Goal: Transaction & Acquisition: Obtain resource

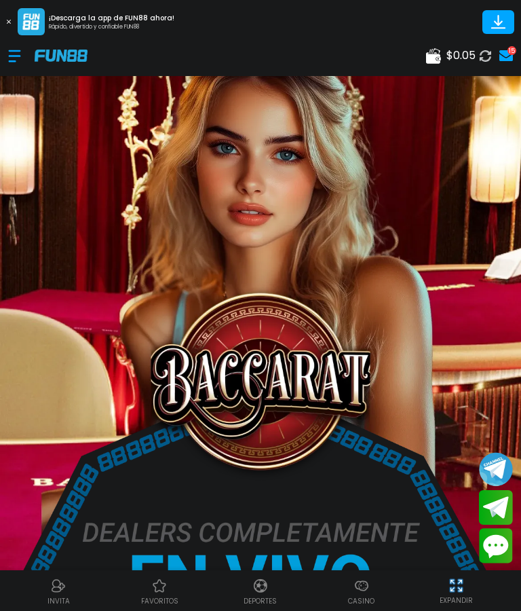
click at [9, 69] on div at bounding box center [21, 56] width 26 height 40
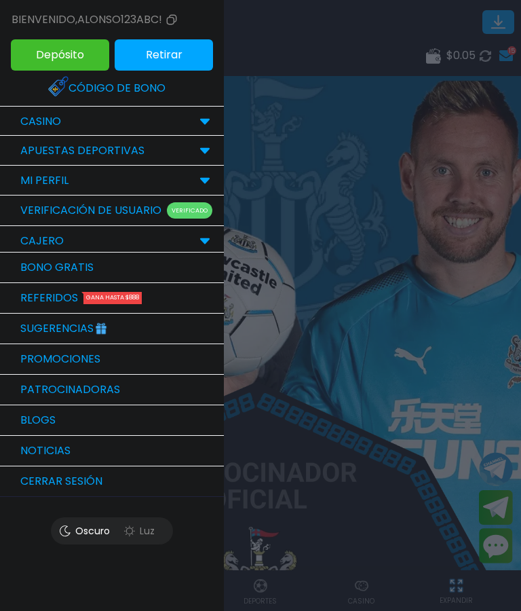
click at [163, 269] on link "Bono Gratis" at bounding box center [112, 267] width 224 height 31
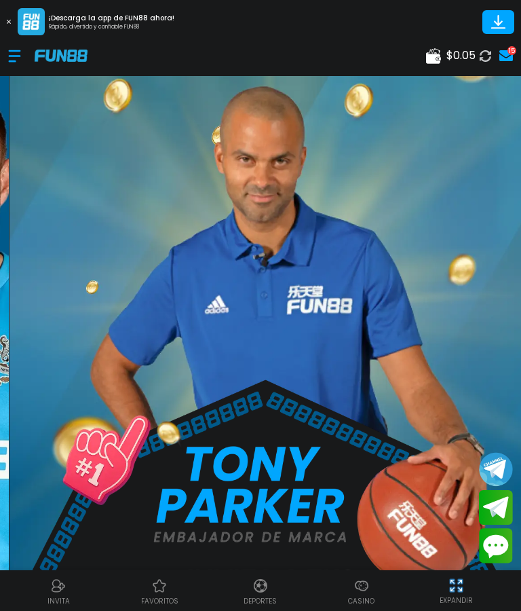
click at [85, 50] on img at bounding box center [61, 56] width 53 height 12
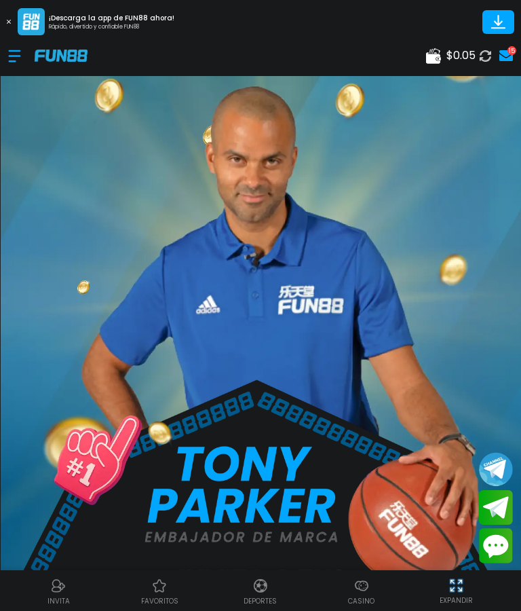
click at [20, 48] on div at bounding box center [21, 56] width 26 height 40
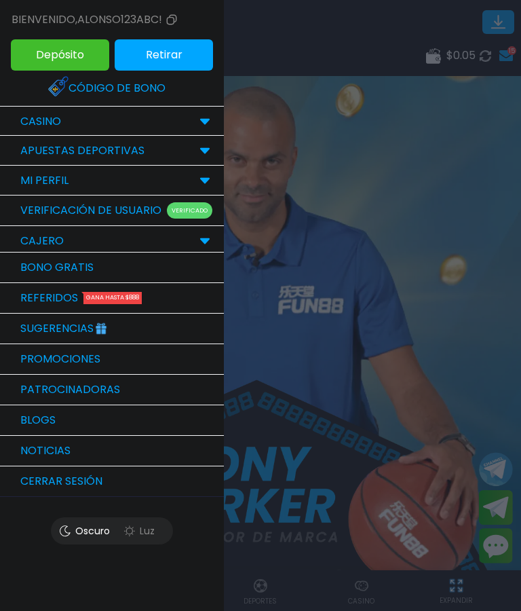
click at [154, 273] on link "Bono Gratis" at bounding box center [112, 267] width 224 height 31
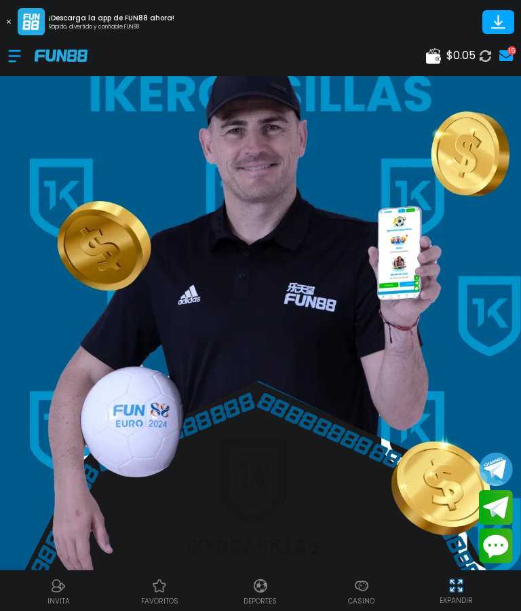
click at [22, 44] on div at bounding box center [21, 56] width 26 height 40
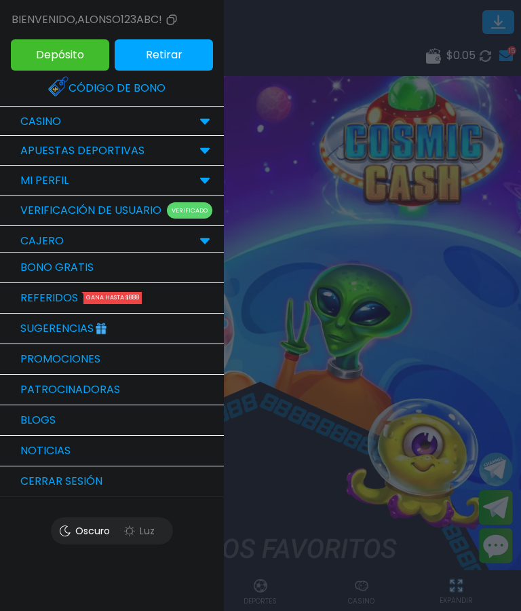
click at [51, 271] on link "Bono Gratis" at bounding box center [112, 267] width 224 height 31
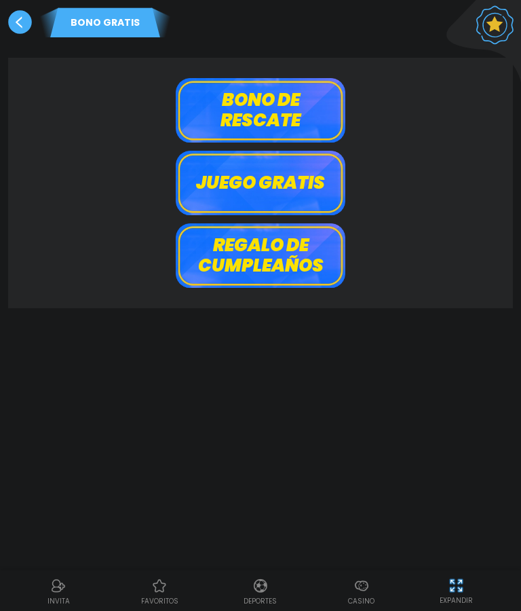
click at [294, 111] on button "Bono de rescate" at bounding box center [261, 110] width 170 height 64
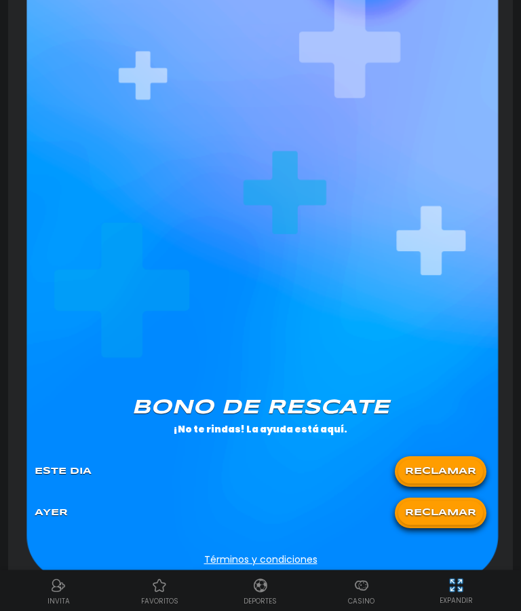
scroll to position [436, 0]
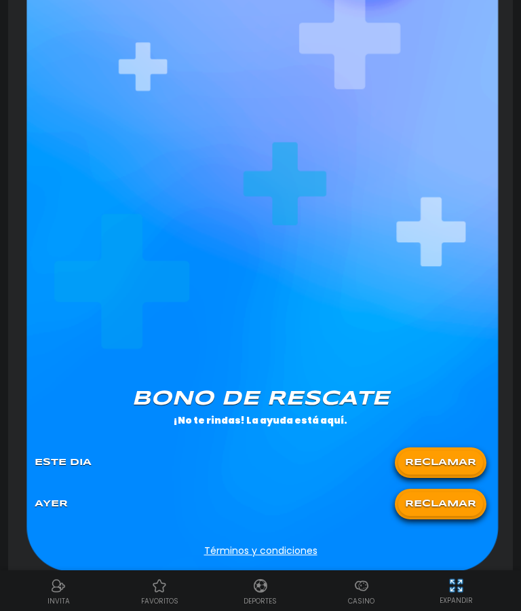
click at [445, 465] on button "RECLAMAR" at bounding box center [440, 462] width 85 height 24
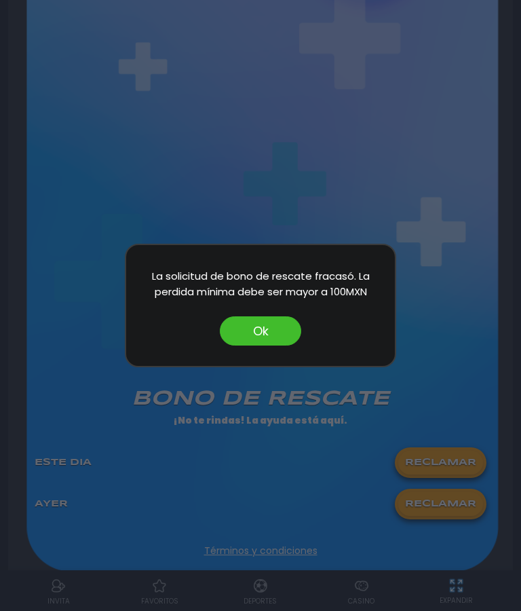
click at [244, 345] on button "Ok" at bounding box center [260, 330] width 81 height 29
click at [243, 364] on div "[PERSON_NAME] de rescate ¡No te rindas! La ayuda está aquí. Este Dia RECLAMAR […" at bounding box center [260, 106] width 488 height 929
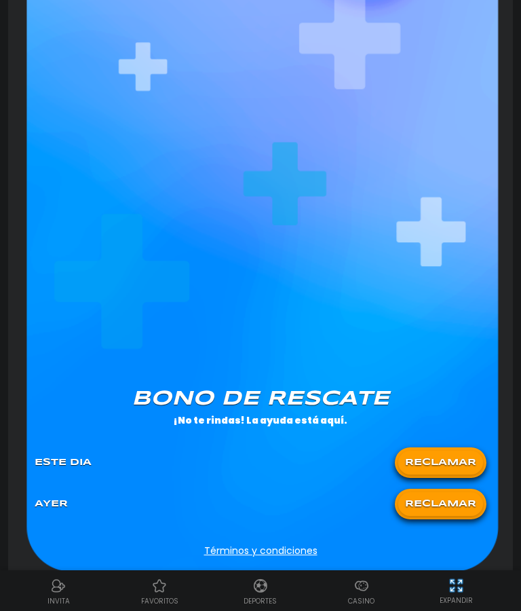
click at [432, 507] on button "RECLAMAR" at bounding box center [440, 504] width 85 height 24
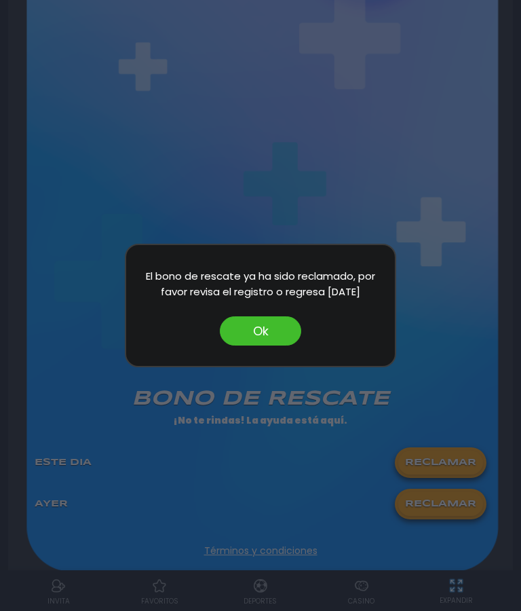
click at [271, 345] on button "Ok" at bounding box center [260, 330] width 81 height 29
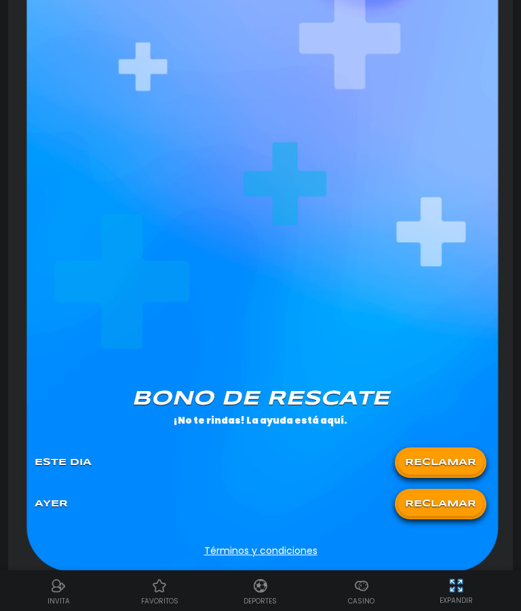
click at [271, 366] on div "[PERSON_NAME] de rescate ¡No te rindas! La ayuda está aquí. Este Dia RECLAMAR […" at bounding box center [260, 106] width 488 height 929
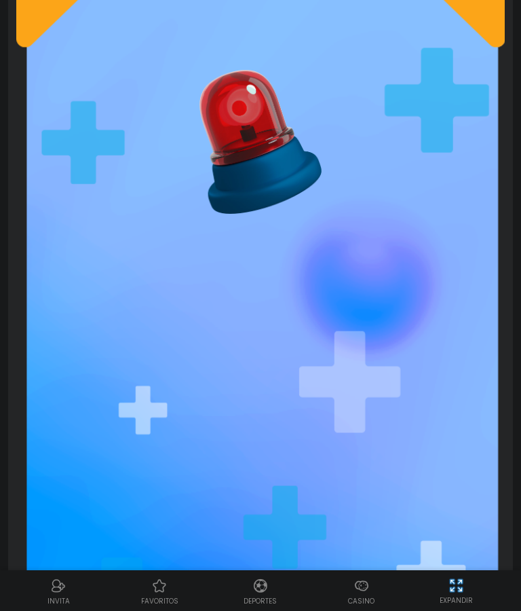
scroll to position [0, 0]
